Goal: Browse casually: Explore the website without a specific task or goal

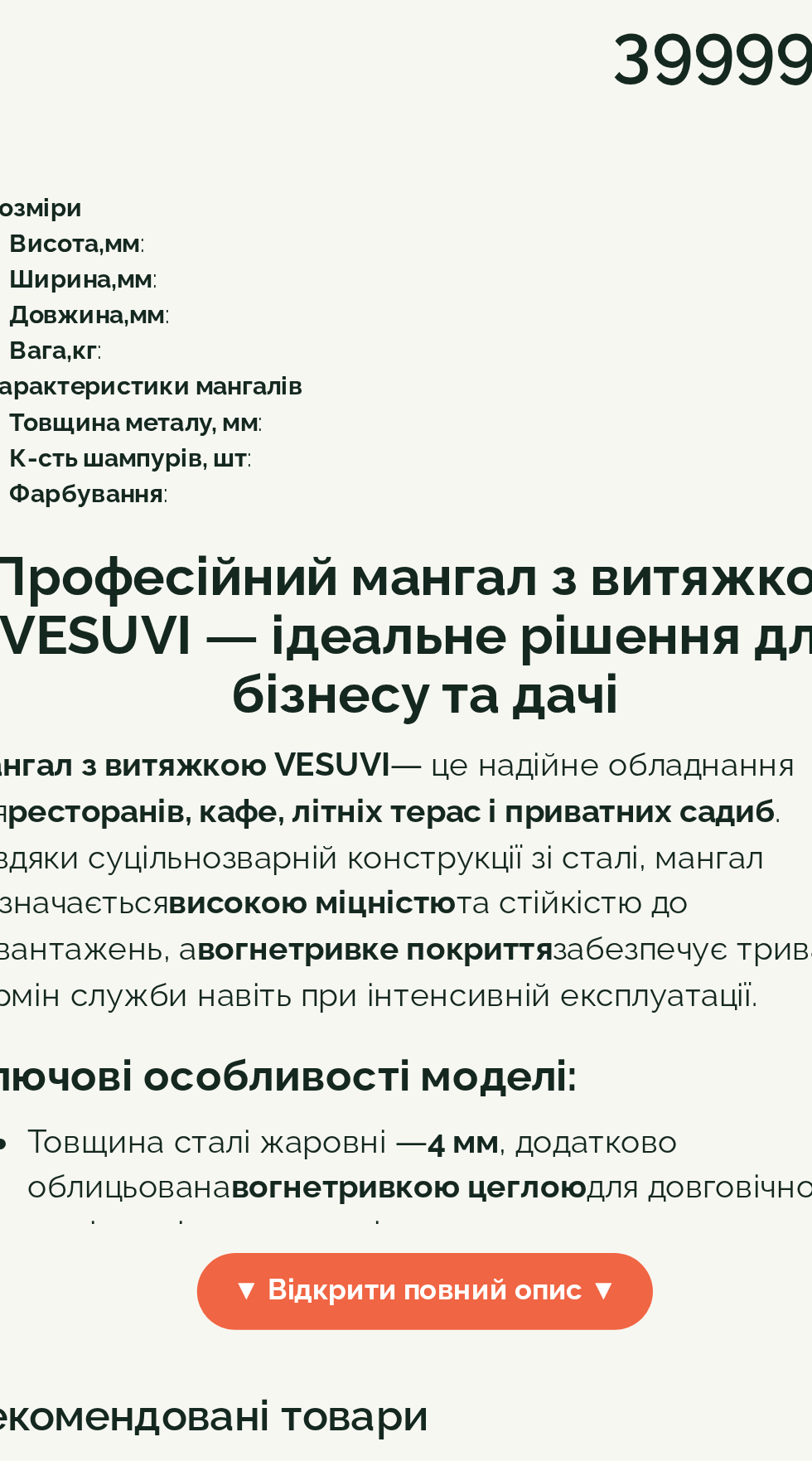
click at [355, 304] on img at bounding box center [346, 247] width 88 height 114
